Goal: Register for event/course

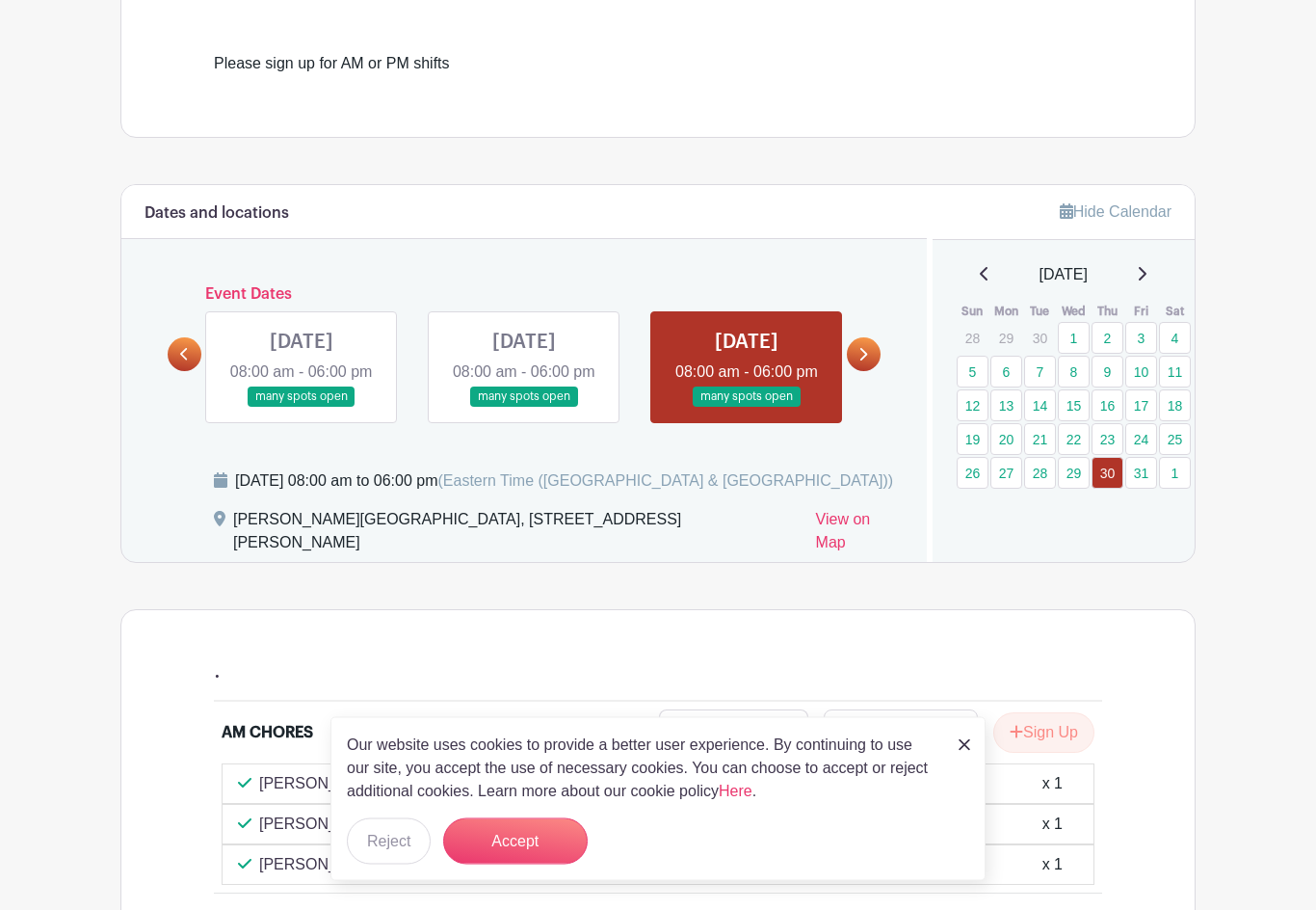
scroll to position [545, 0]
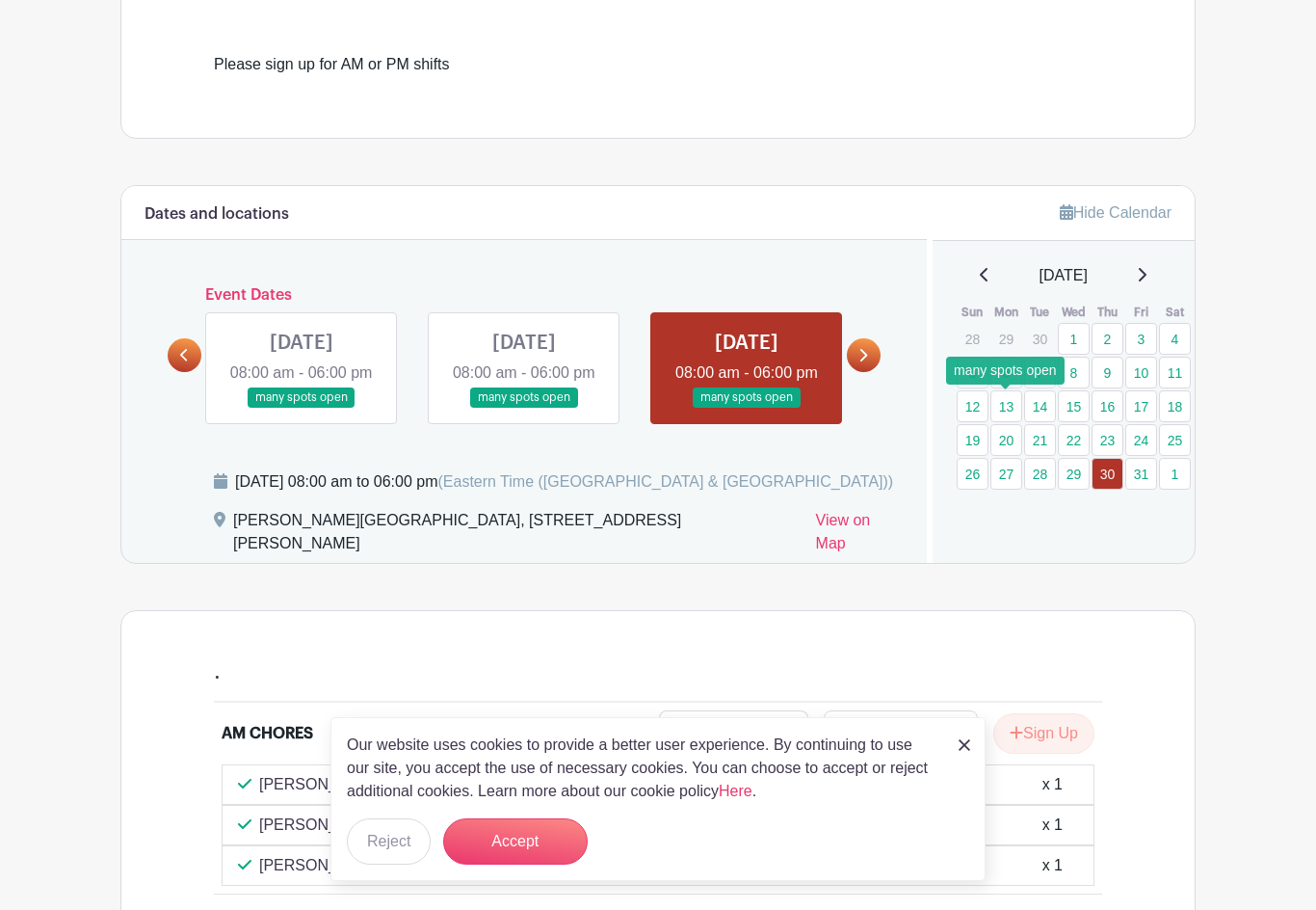
click at [1007, 410] on link "13" at bounding box center [1007, 406] width 32 height 32
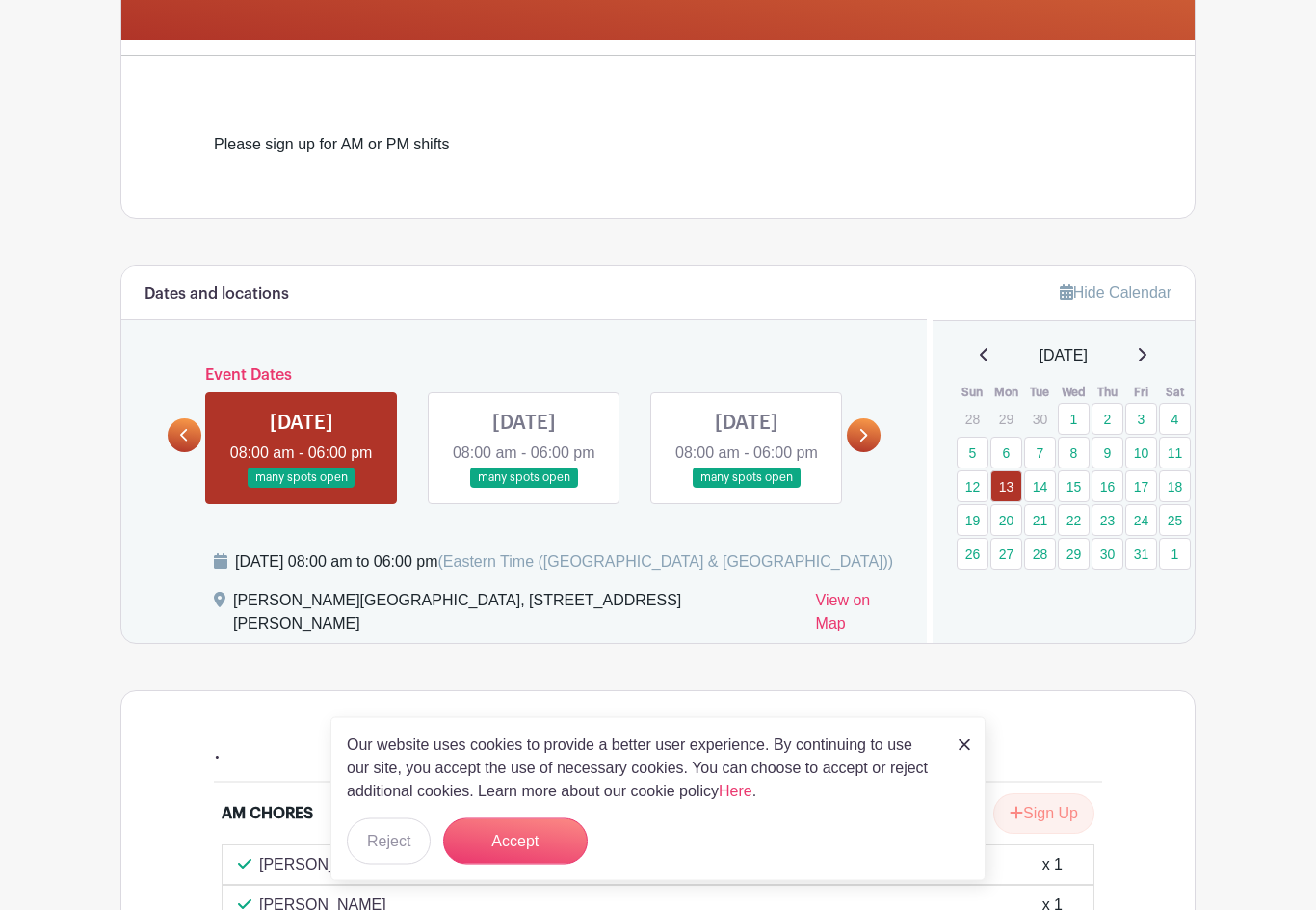
scroll to position [465, 0]
click at [1007, 486] on link "14" at bounding box center [1040, 486] width 32 height 32
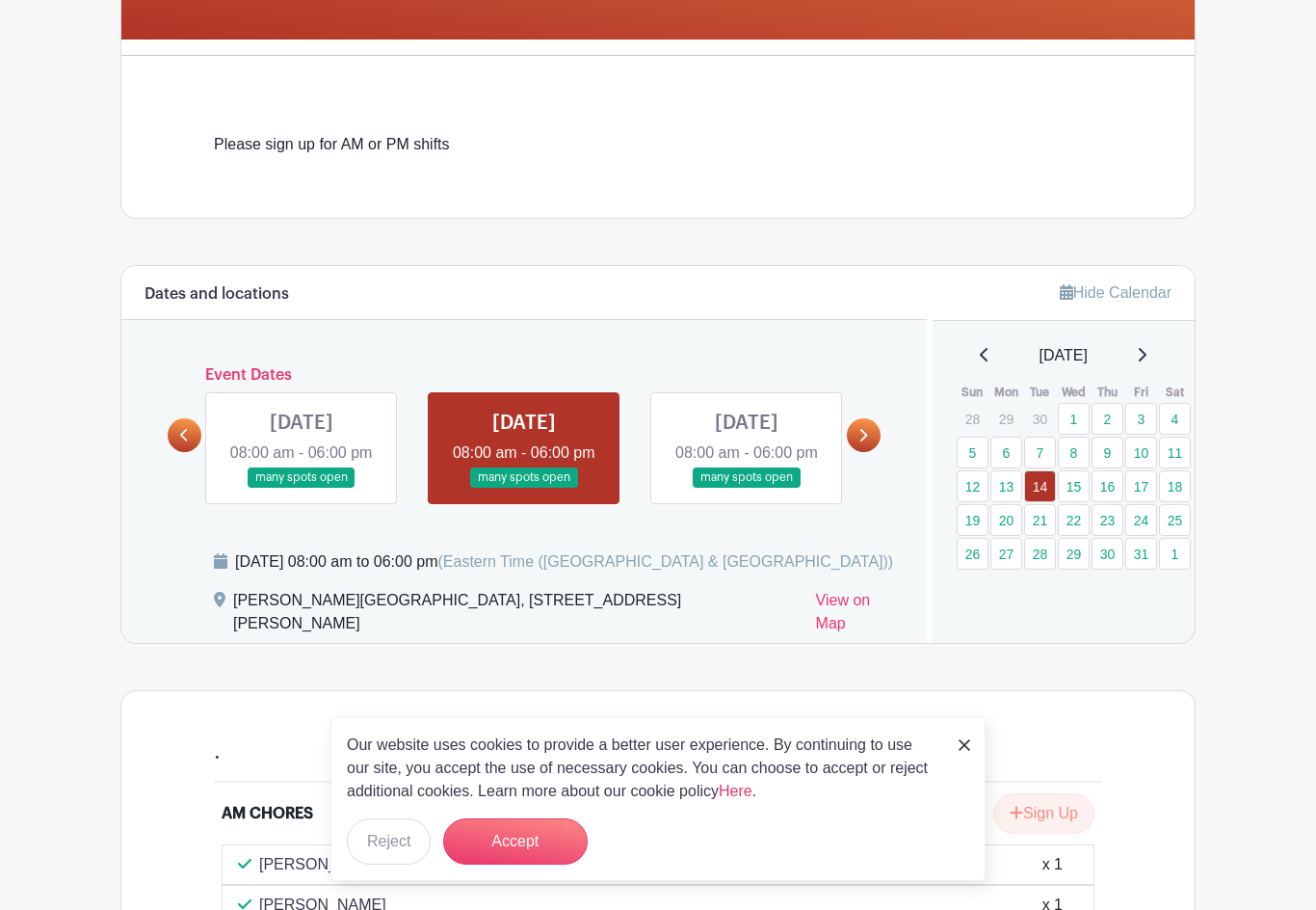
click at [559, 844] on button "Accept" at bounding box center [516, 842] width 145 height 46
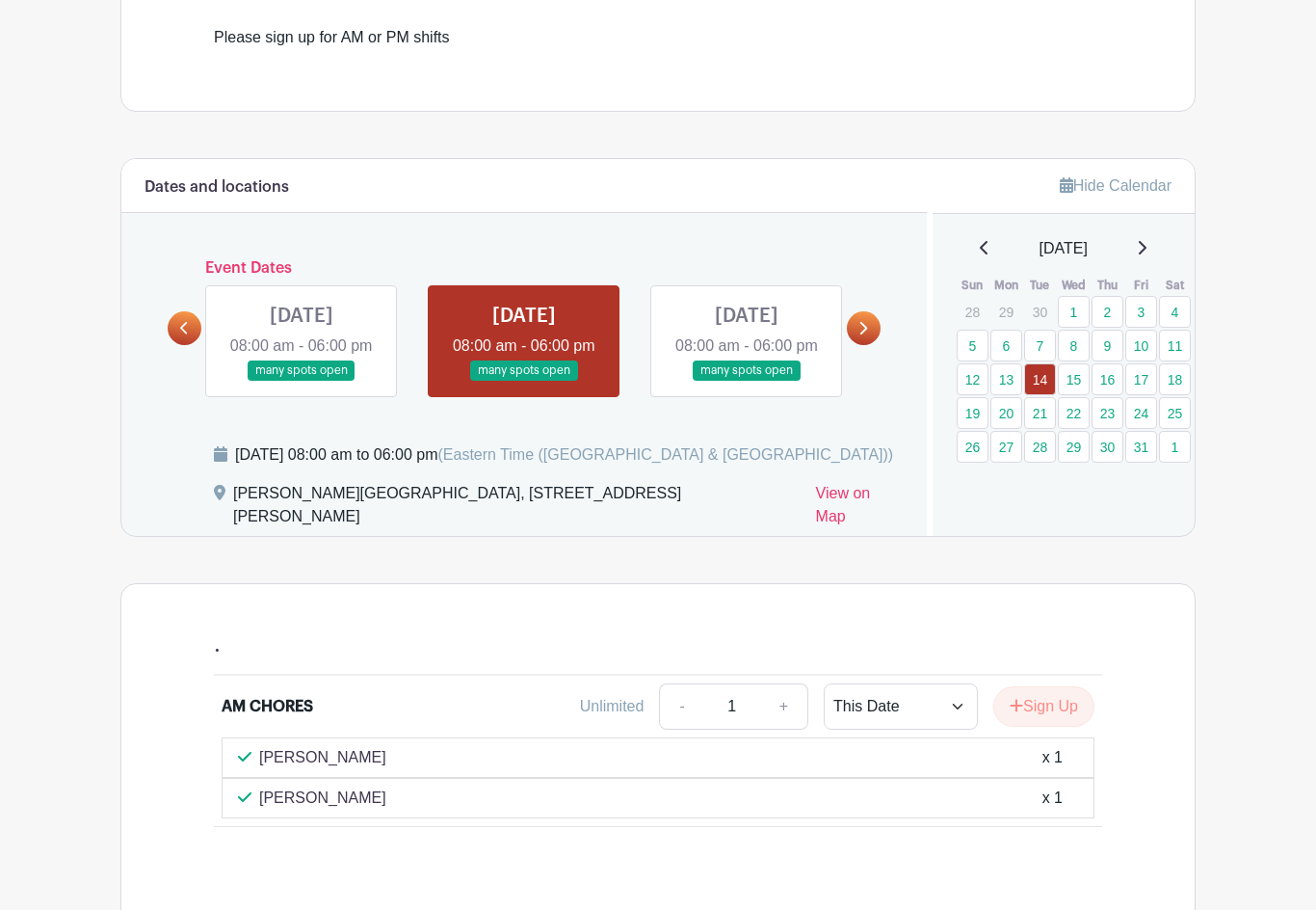
scroll to position [572, 0]
click at [1007, 383] on link "18" at bounding box center [1174, 379] width 32 height 32
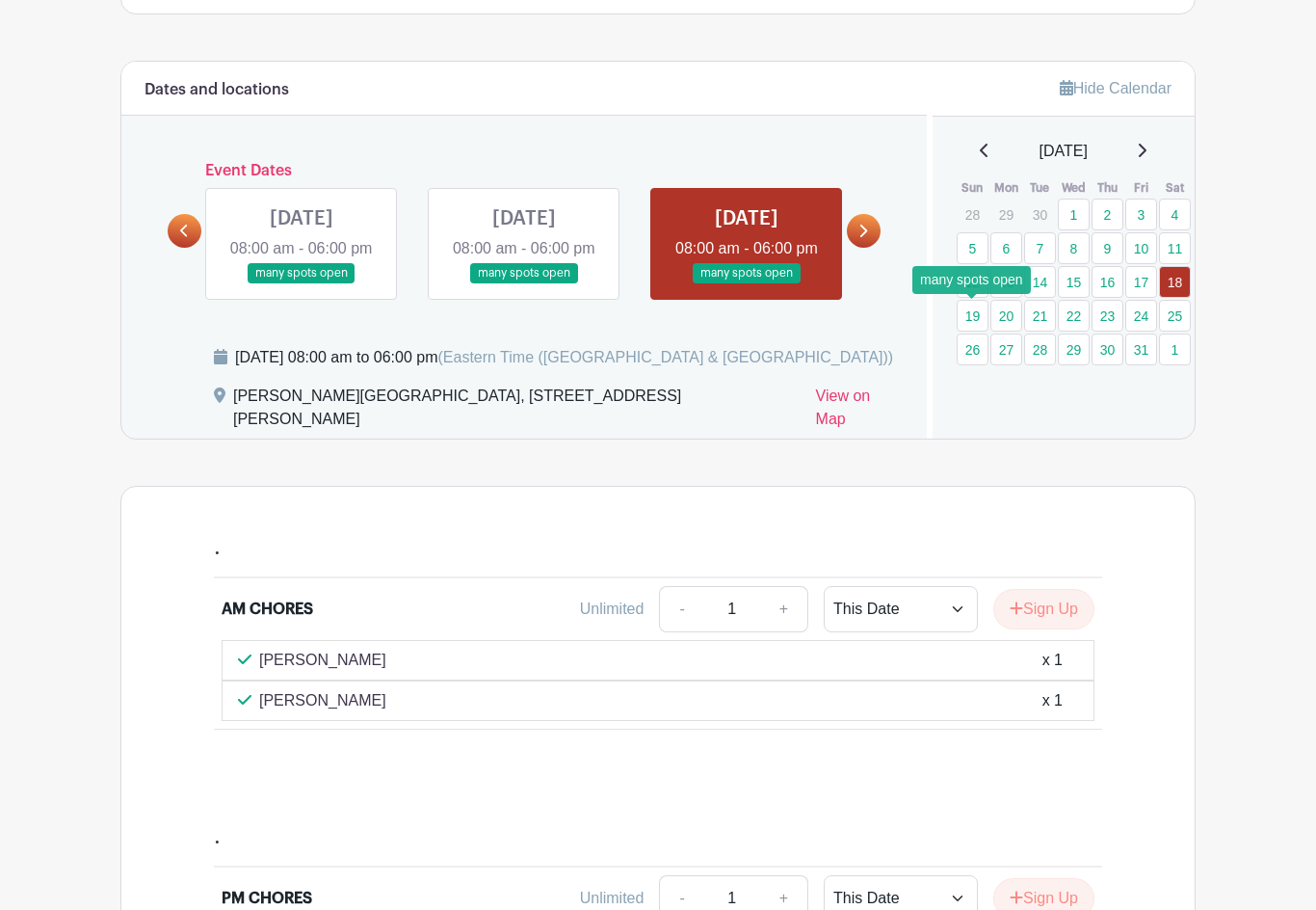
scroll to position [669, 0]
click at [982, 312] on link "19" at bounding box center [973, 315] width 32 height 32
